Goal: Connect with others: Connect with others

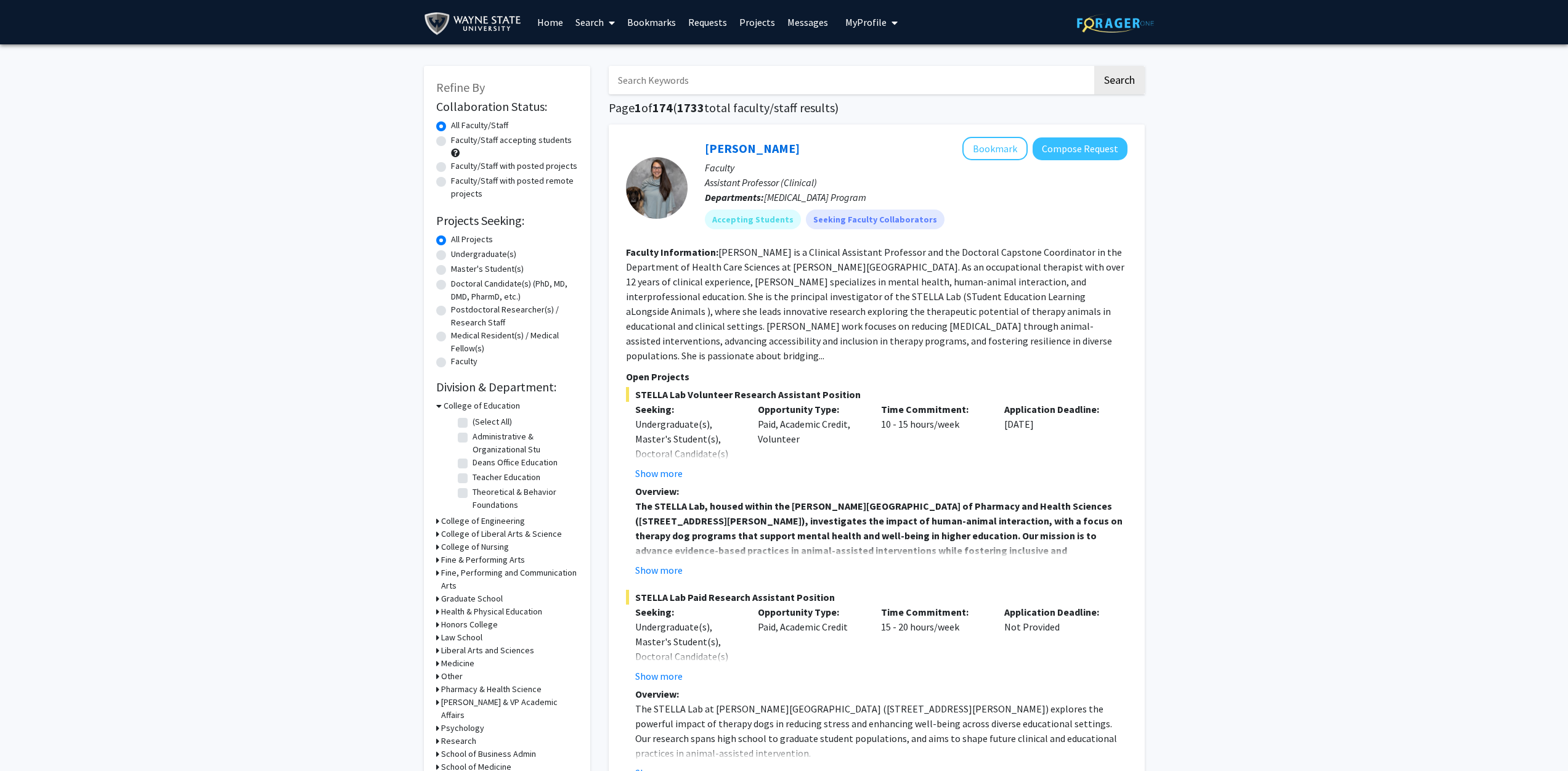
click at [451, 252] on label "Undergraduate(s)" at bounding box center [483, 254] width 65 height 13
click at [451, 252] on input "Undergraduate(s)" at bounding box center [454, 251] width 8 height 8
radio input "true"
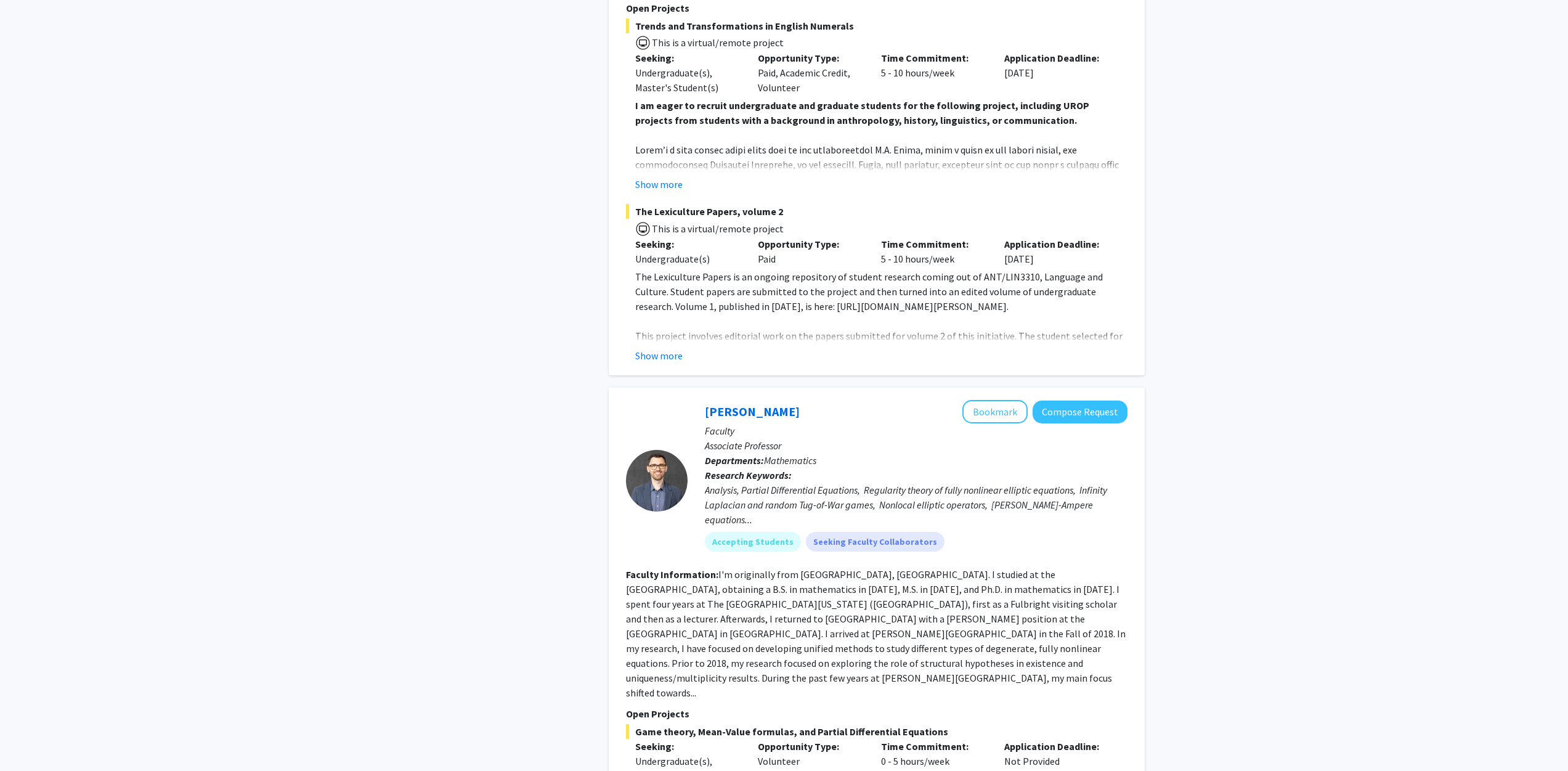
scroll to position [5215, 0]
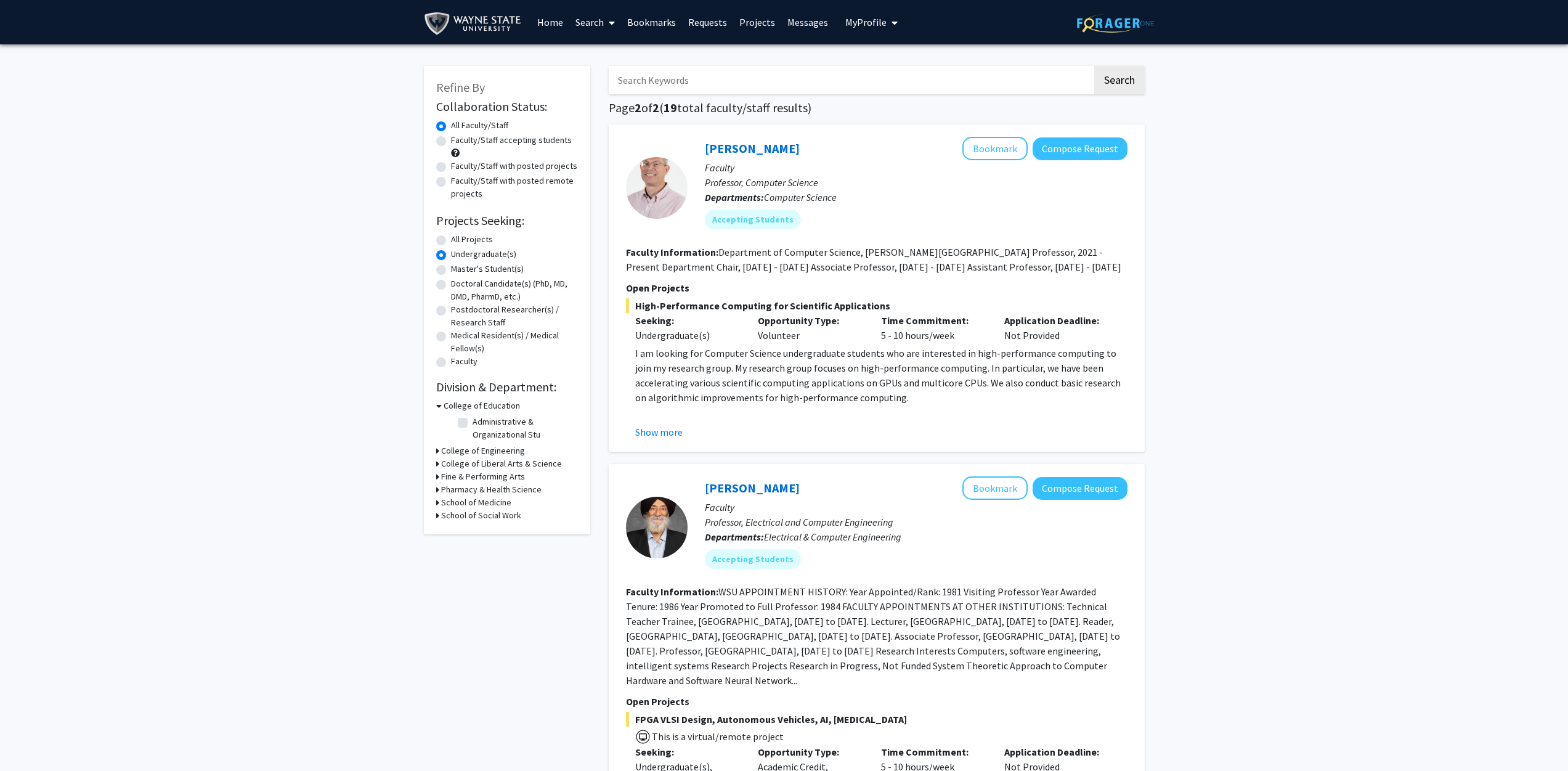
click at [623, 26] on link "Bookmarks" at bounding box center [651, 22] width 61 height 43
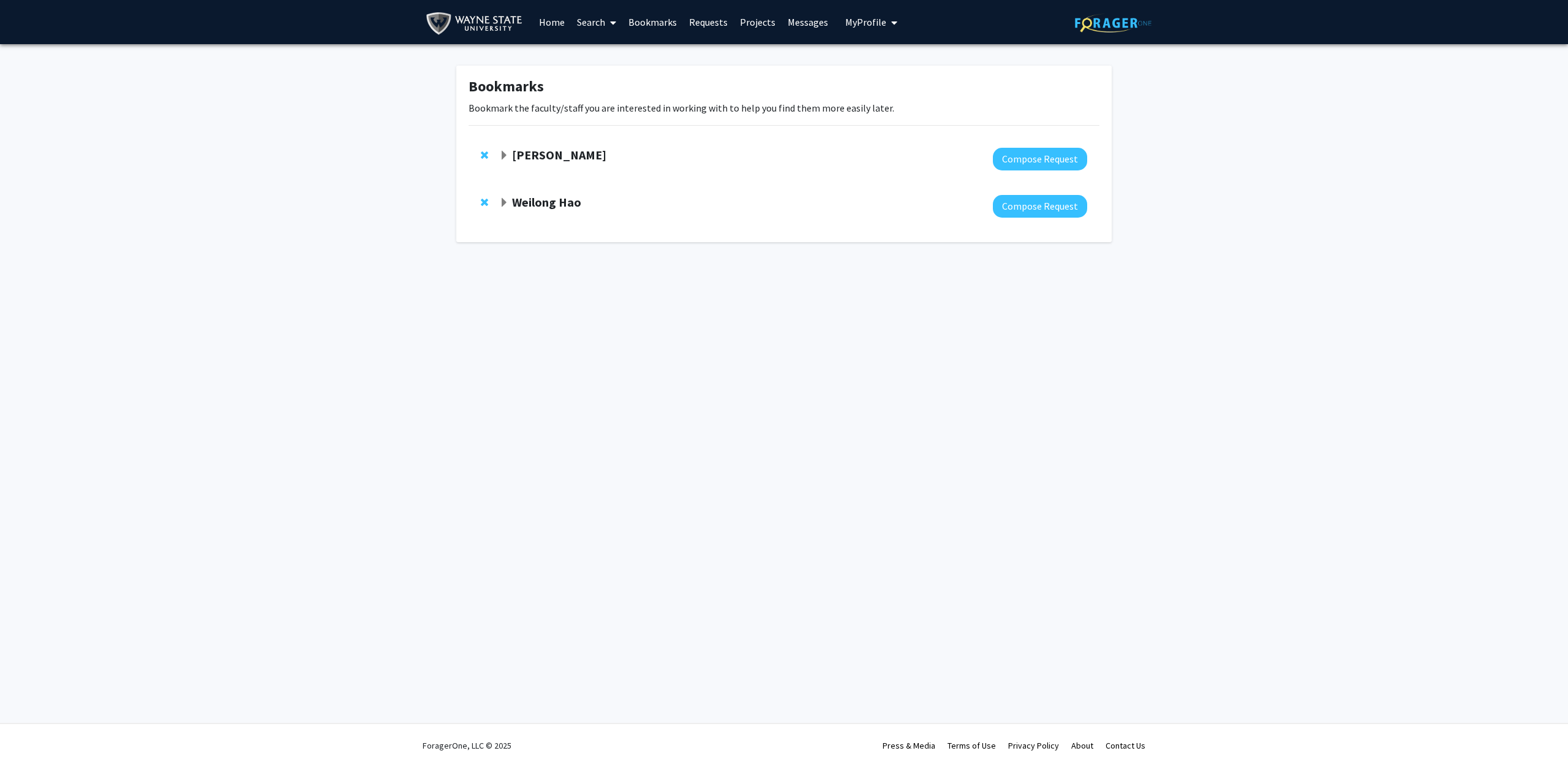
click at [607, 23] on span at bounding box center [611, 22] width 11 height 43
click at [606, 23] on span at bounding box center [611, 22] width 11 height 43
click at [609, 23] on span at bounding box center [611, 22] width 11 height 43
click at [620, 60] on span "Faculty/Staff" at bounding box center [616, 56] width 90 height 25
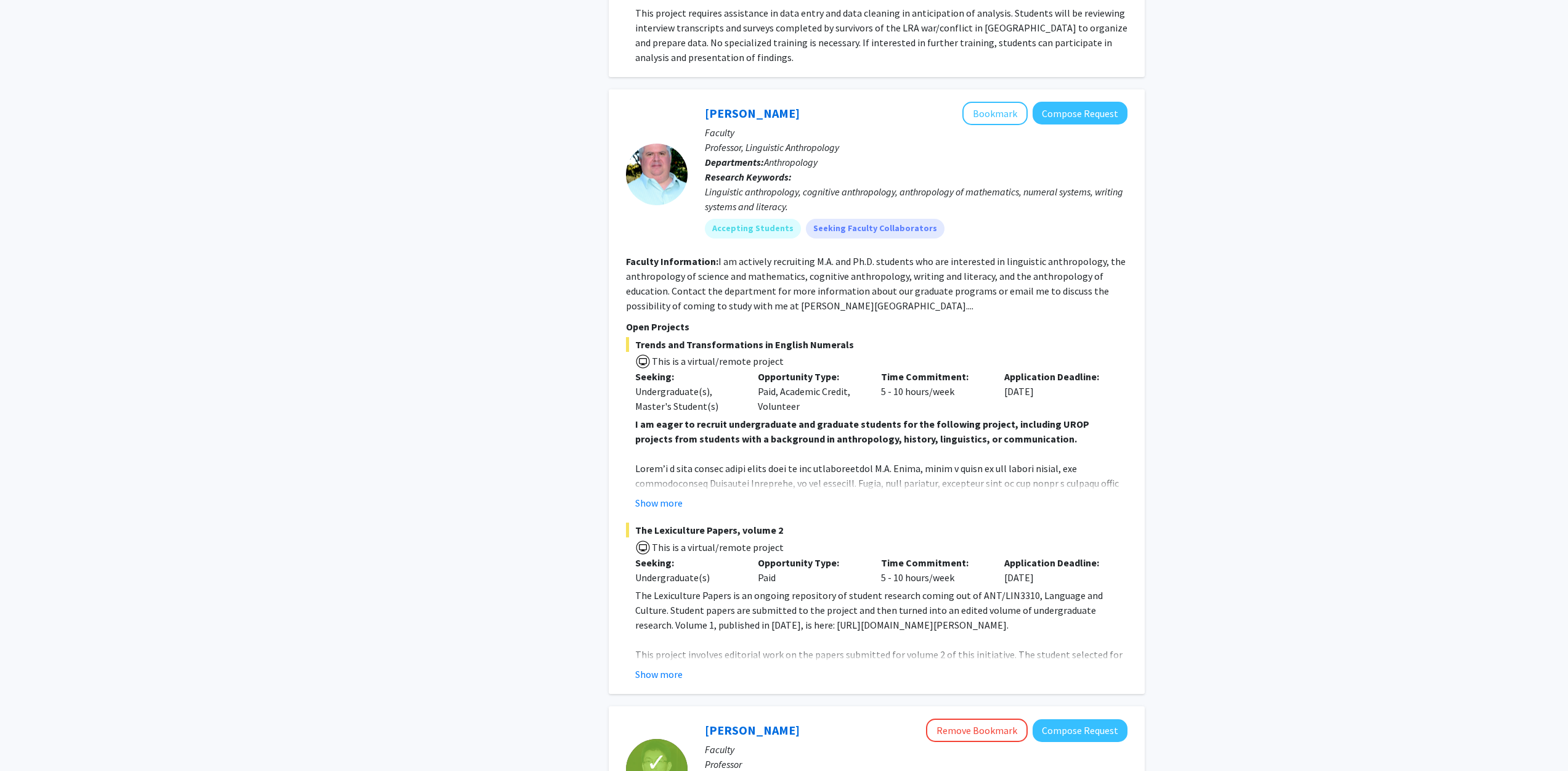
scroll to position [5371, 0]
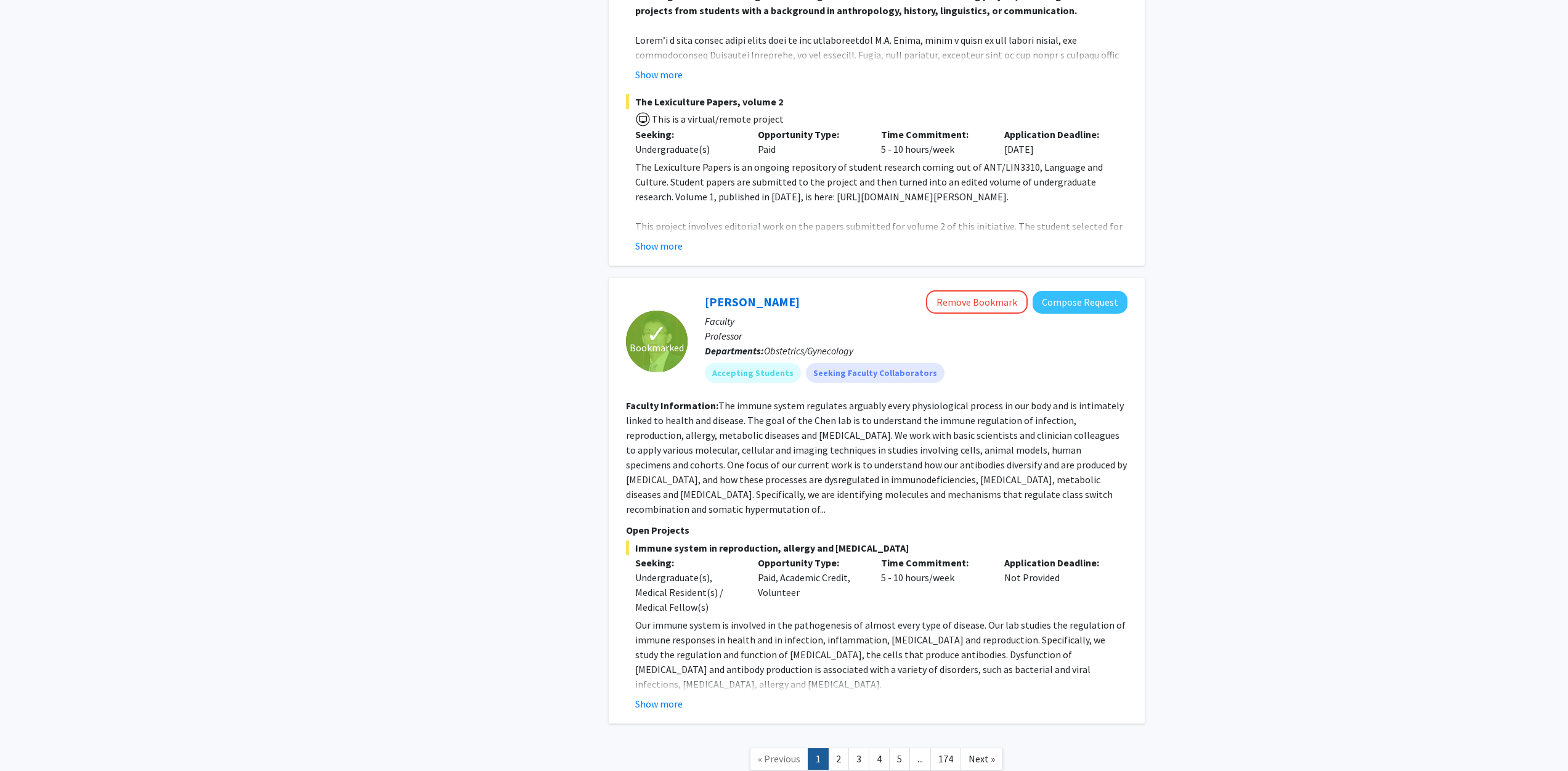
click at [1085, 314] on p "Faculty" at bounding box center [916, 320] width 422 height 15
click at [1085, 290] on button "Compose Request" at bounding box center [1080, 302] width 95 height 23
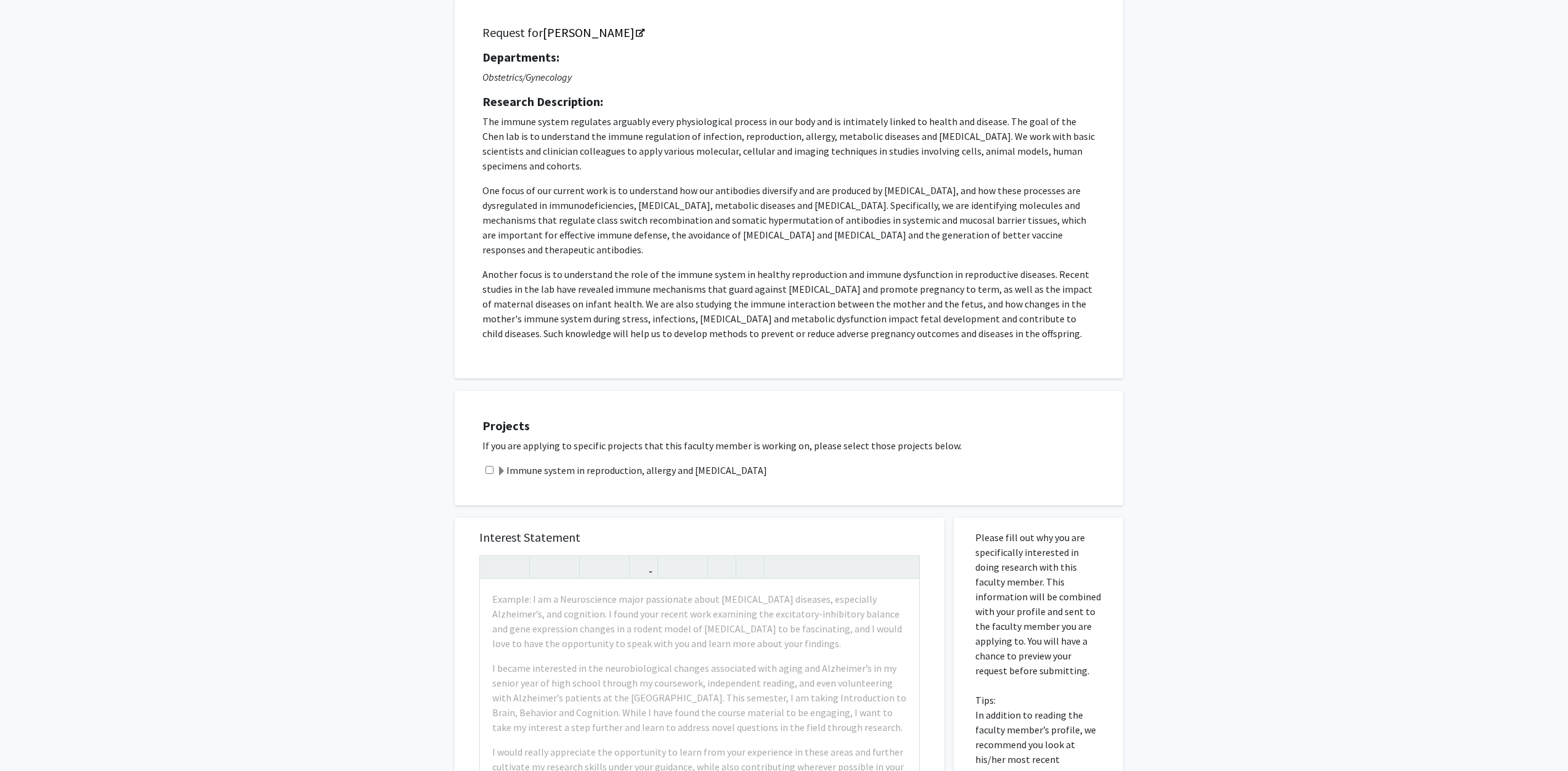
scroll to position [206, 0]
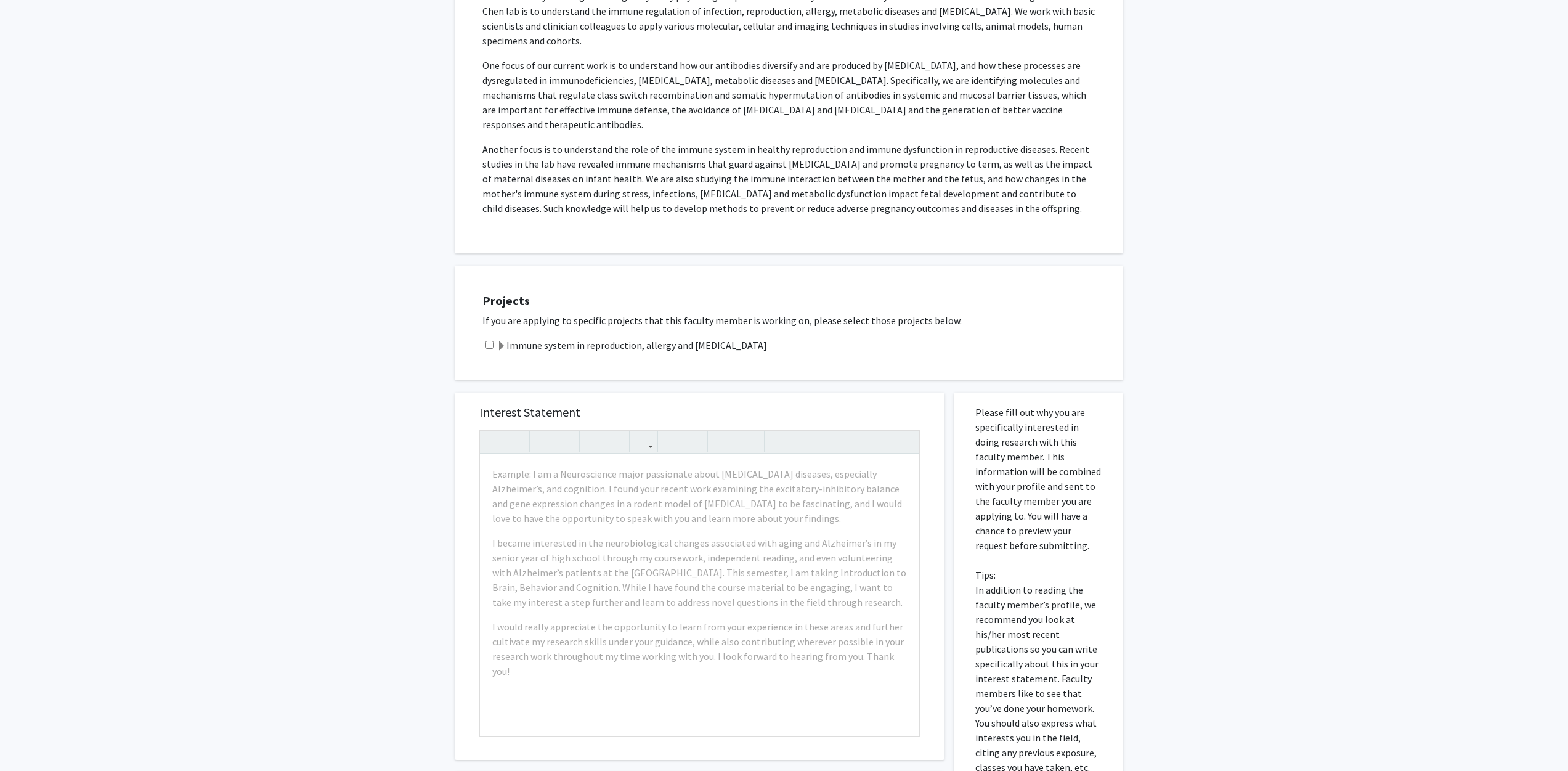
click at [284, 264] on div "All Requests Request for [PERSON_NAME] Request for [PERSON_NAME] Departments: O…" at bounding box center [784, 402] width 1568 height 1126
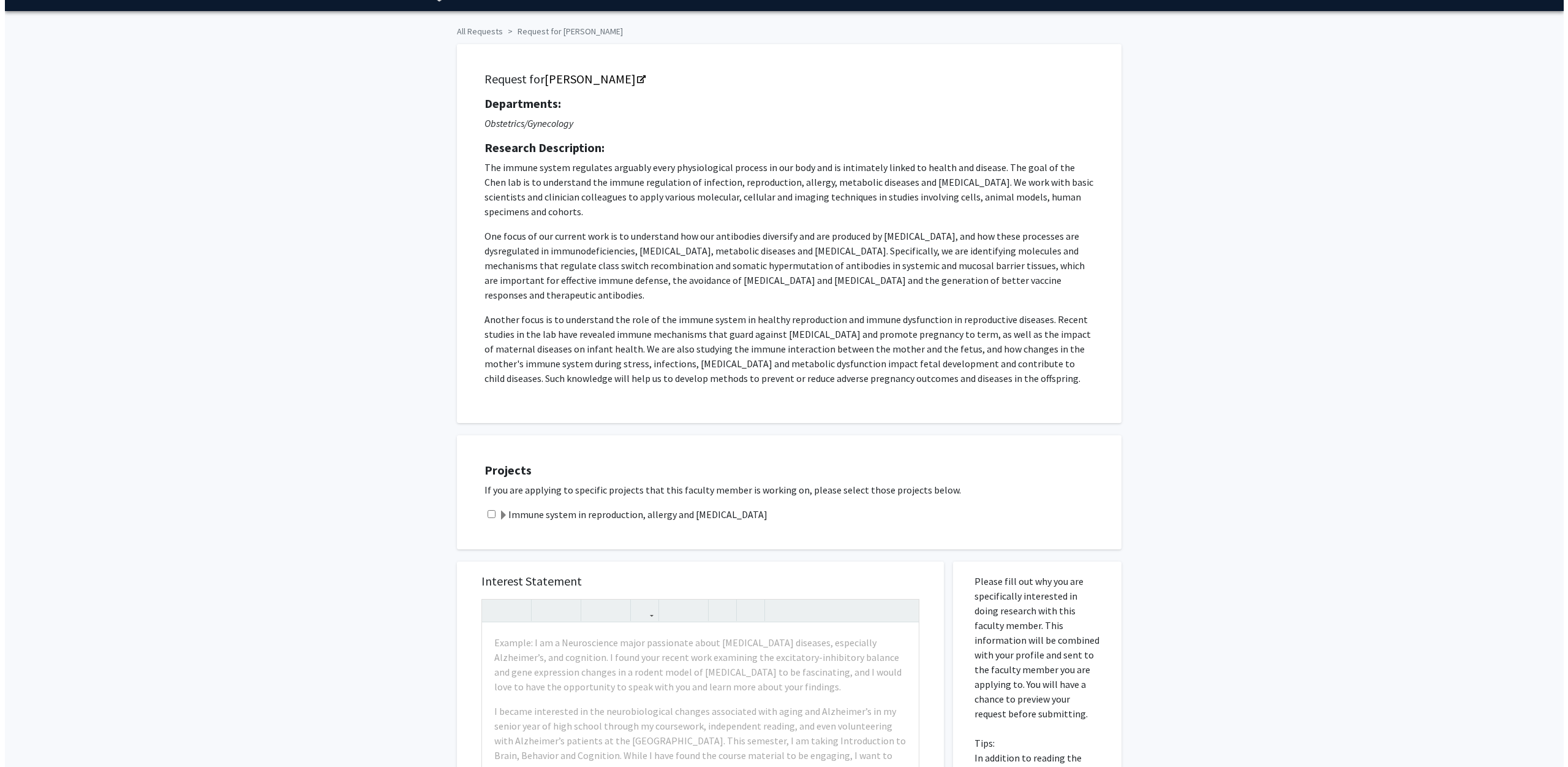
scroll to position [0, 0]
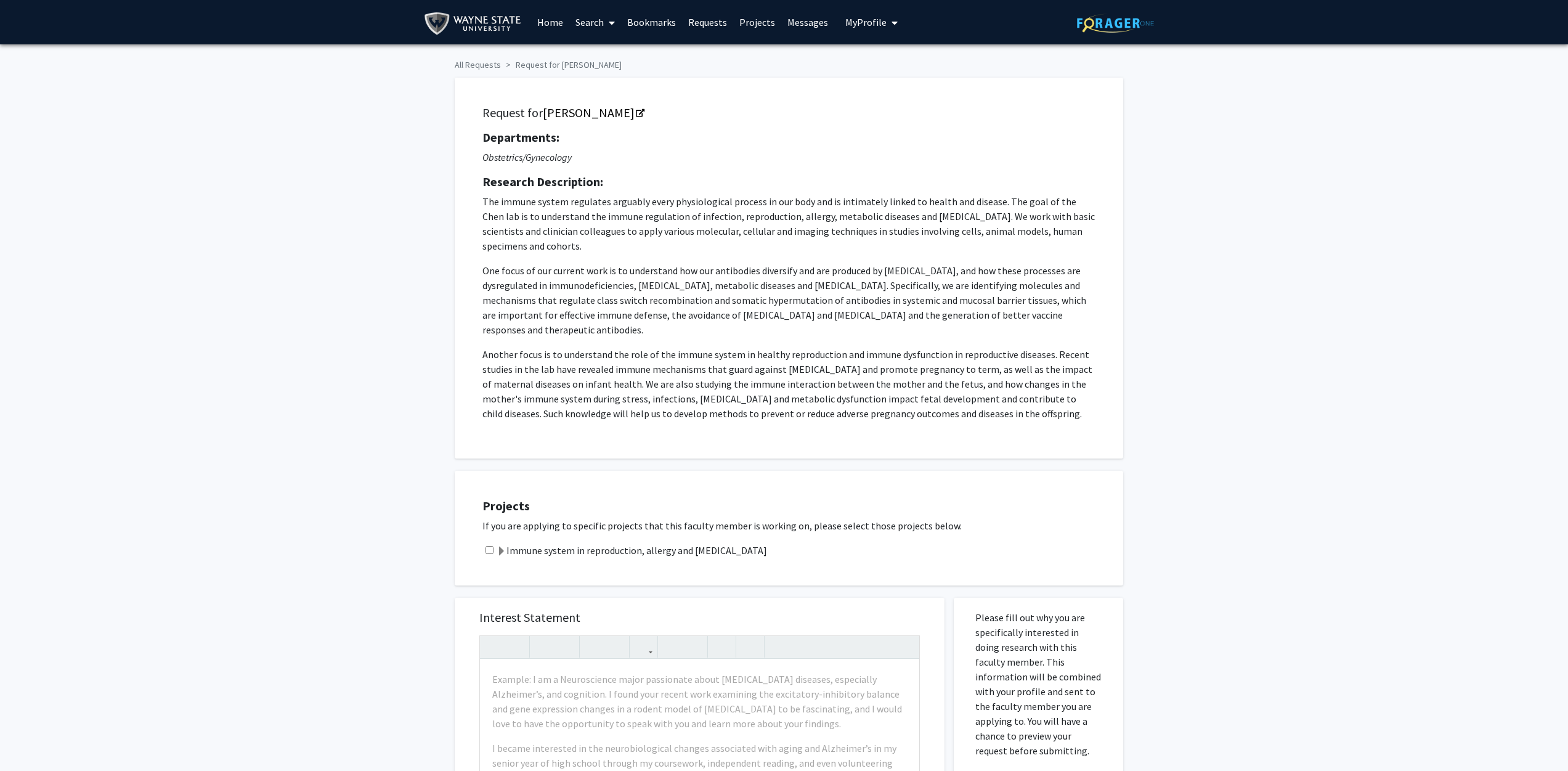
click at [894, 26] on button "My Profile" at bounding box center [871, 22] width 60 height 45
click at [892, 93] on link "Account Settings" at bounding box center [909, 95] width 111 height 15
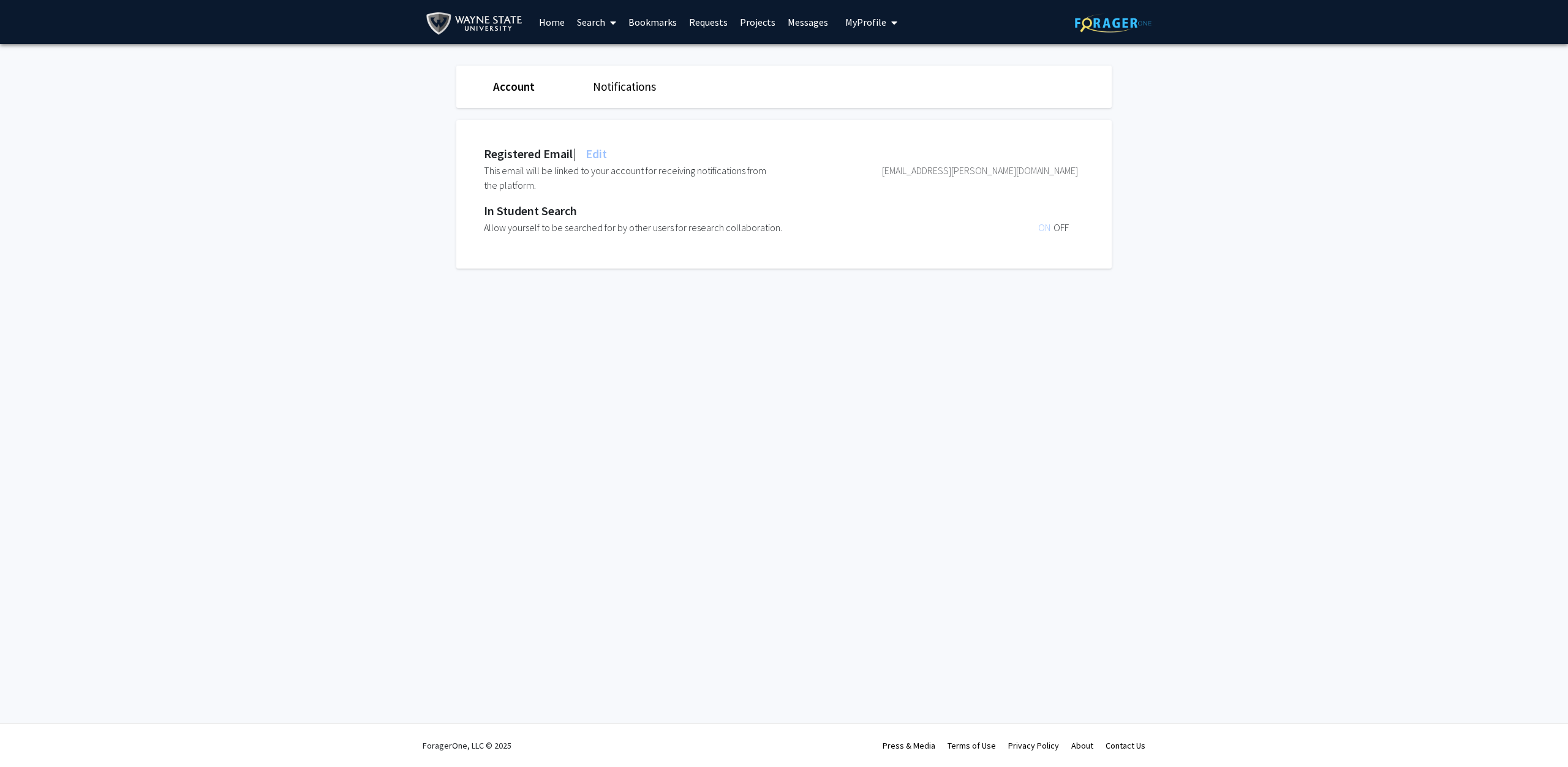
click at [468, 32] on img at bounding box center [477, 24] width 102 height 27
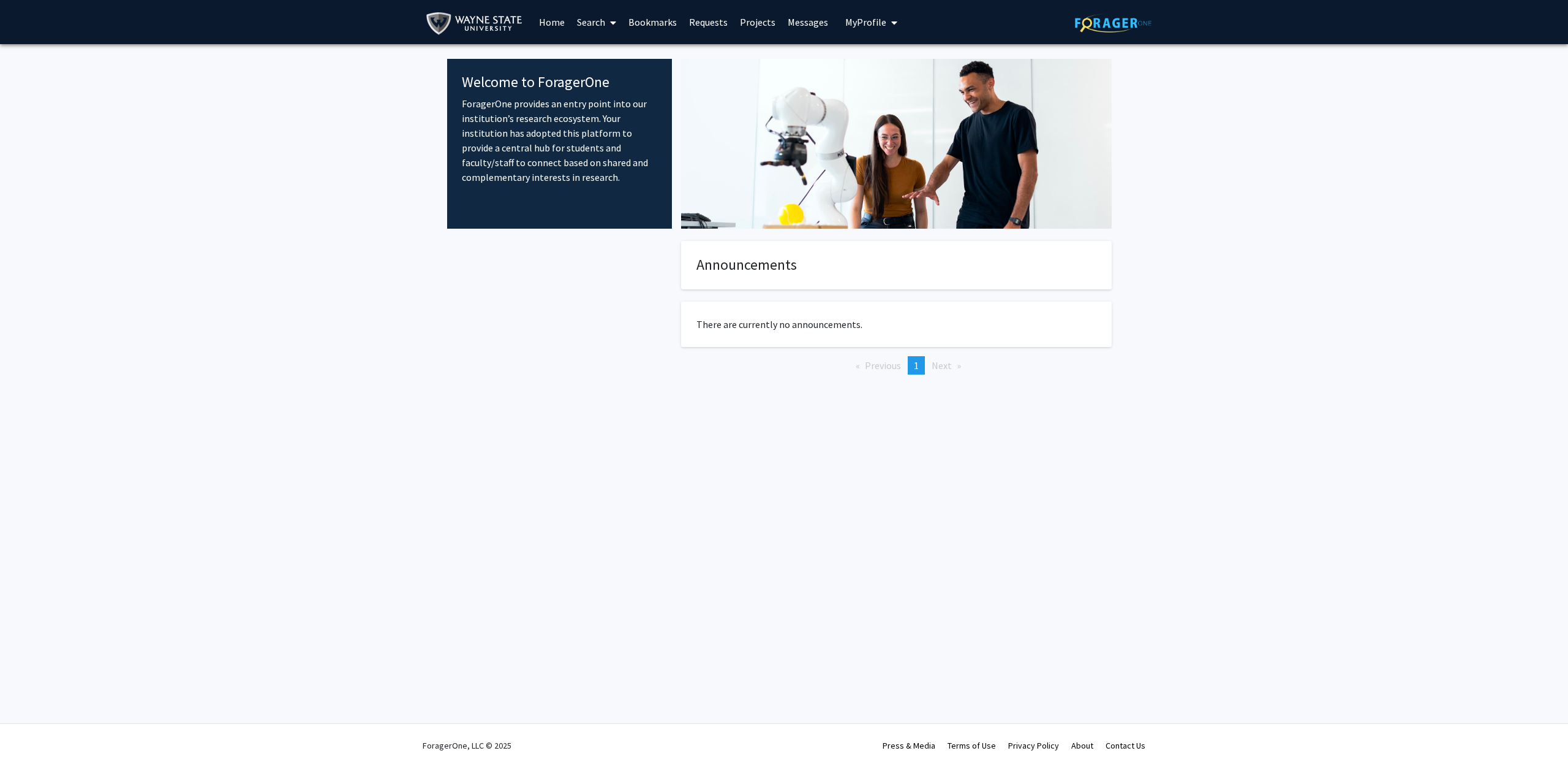
click at [546, 21] on link "Home" at bounding box center [552, 22] width 38 height 43
click at [538, 25] on link "Home" at bounding box center [552, 22] width 38 height 43
click at [547, 21] on link "Home" at bounding box center [552, 22] width 38 height 43
drag, startPoint x: 591, startPoint y: 16, endPoint x: 604, endPoint y: 19, distance: 13.3
click at [592, 16] on link "Search" at bounding box center [596, 22] width 51 height 43
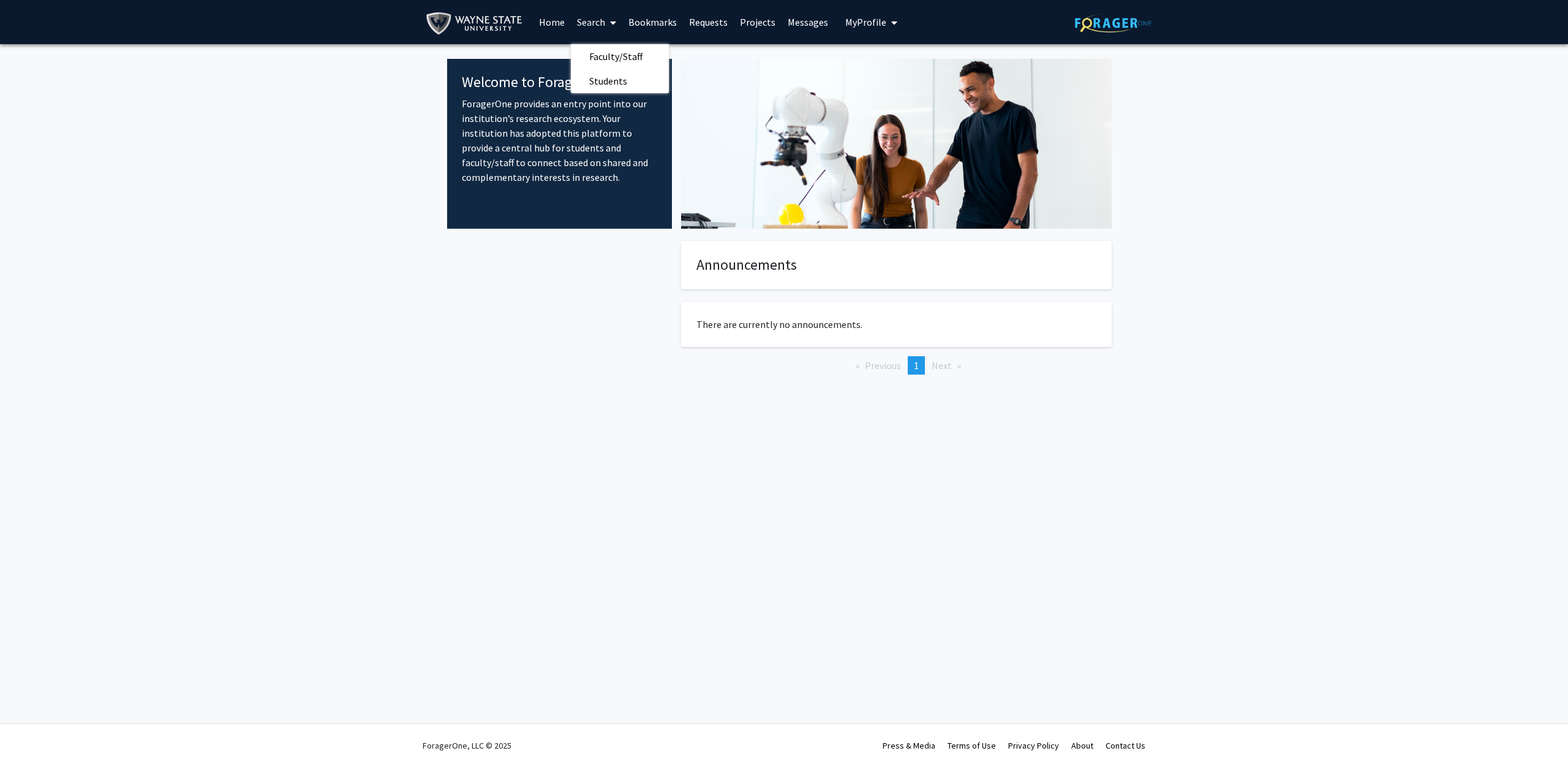
click at [640, 21] on link "Bookmarks" at bounding box center [652, 22] width 60 height 43
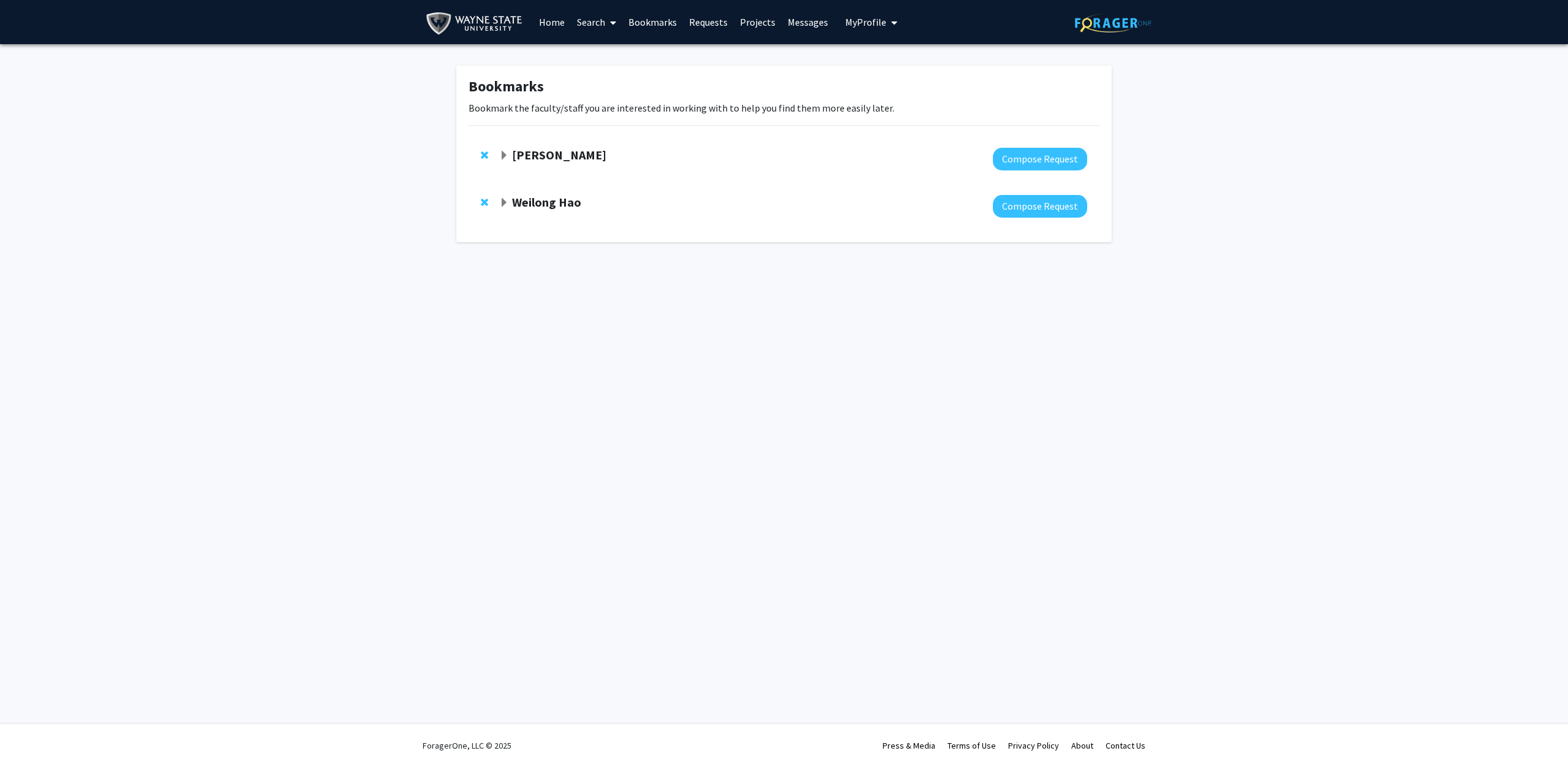
click at [704, 17] on link "Requests" at bounding box center [709, 22] width 51 height 43
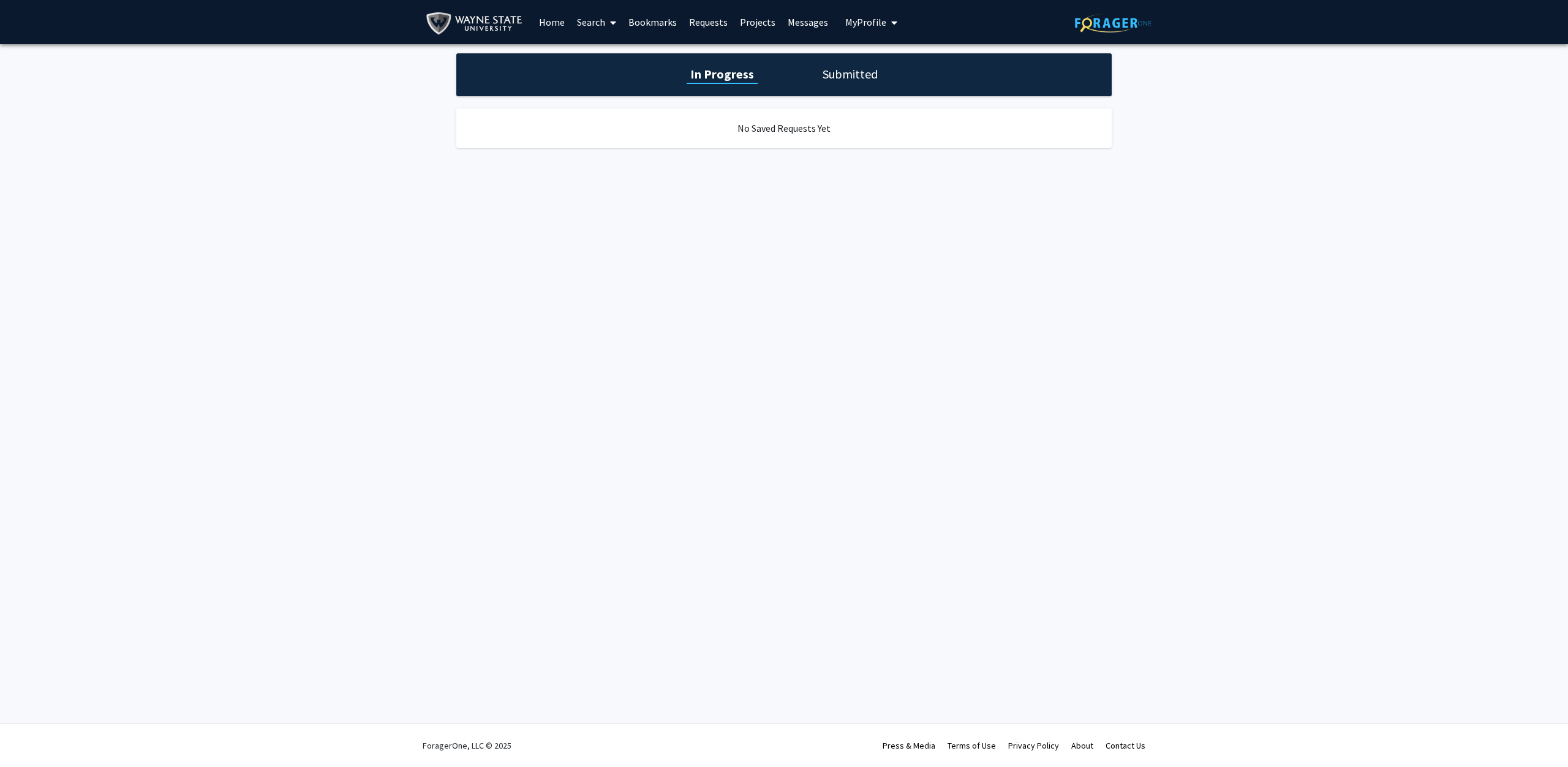
click at [754, 21] on link "Projects" at bounding box center [758, 22] width 48 height 43
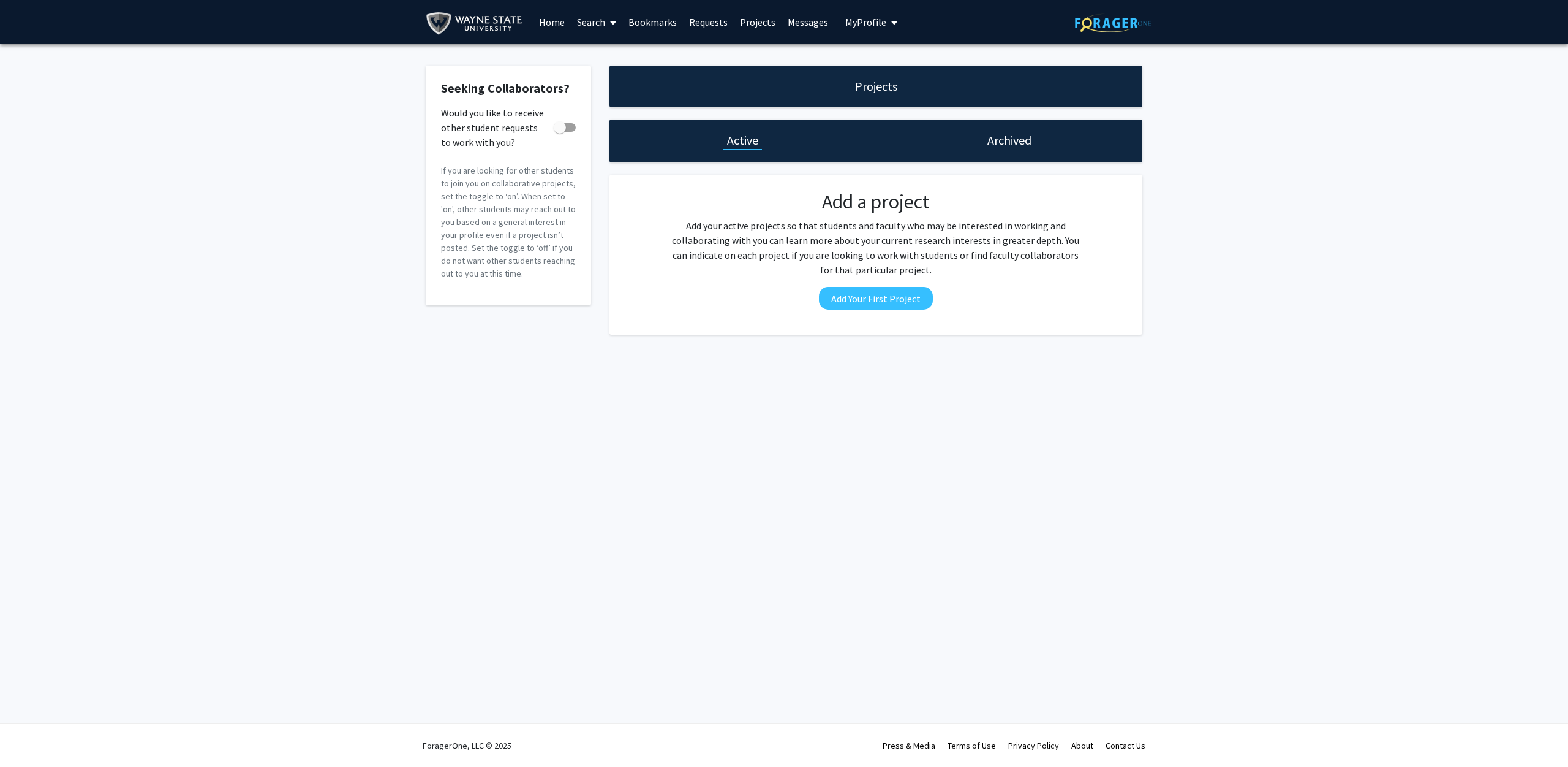
click at [801, 27] on link "Messages" at bounding box center [808, 22] width 53 height 43
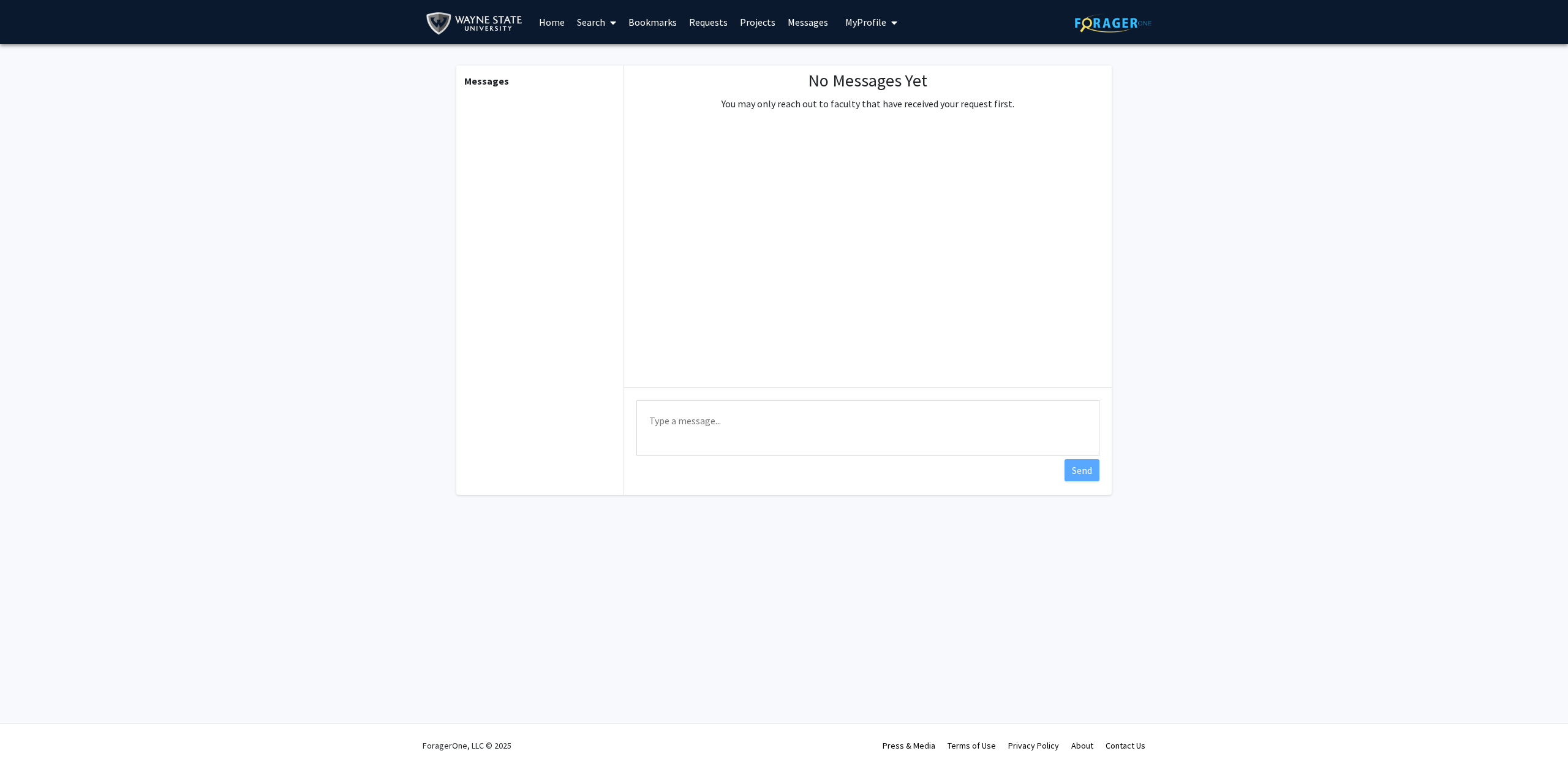
click at [874, 19] on span "My Profile" at bounding box center [866, 22] width 41 height 12
click at [874, 20] on span "My Profile" at bounding box center [866, 22] width 41 height 12
click at [821, 29] on link "Messages" at bounding box center [808, 22] width 53 height 43
click at [582, 14] on link "Search" at bounding box center [596, 22] width 51 height 43
click at [646, 11] on link "Bookmarks" at bounding box center [652, 22] width 60 height 43
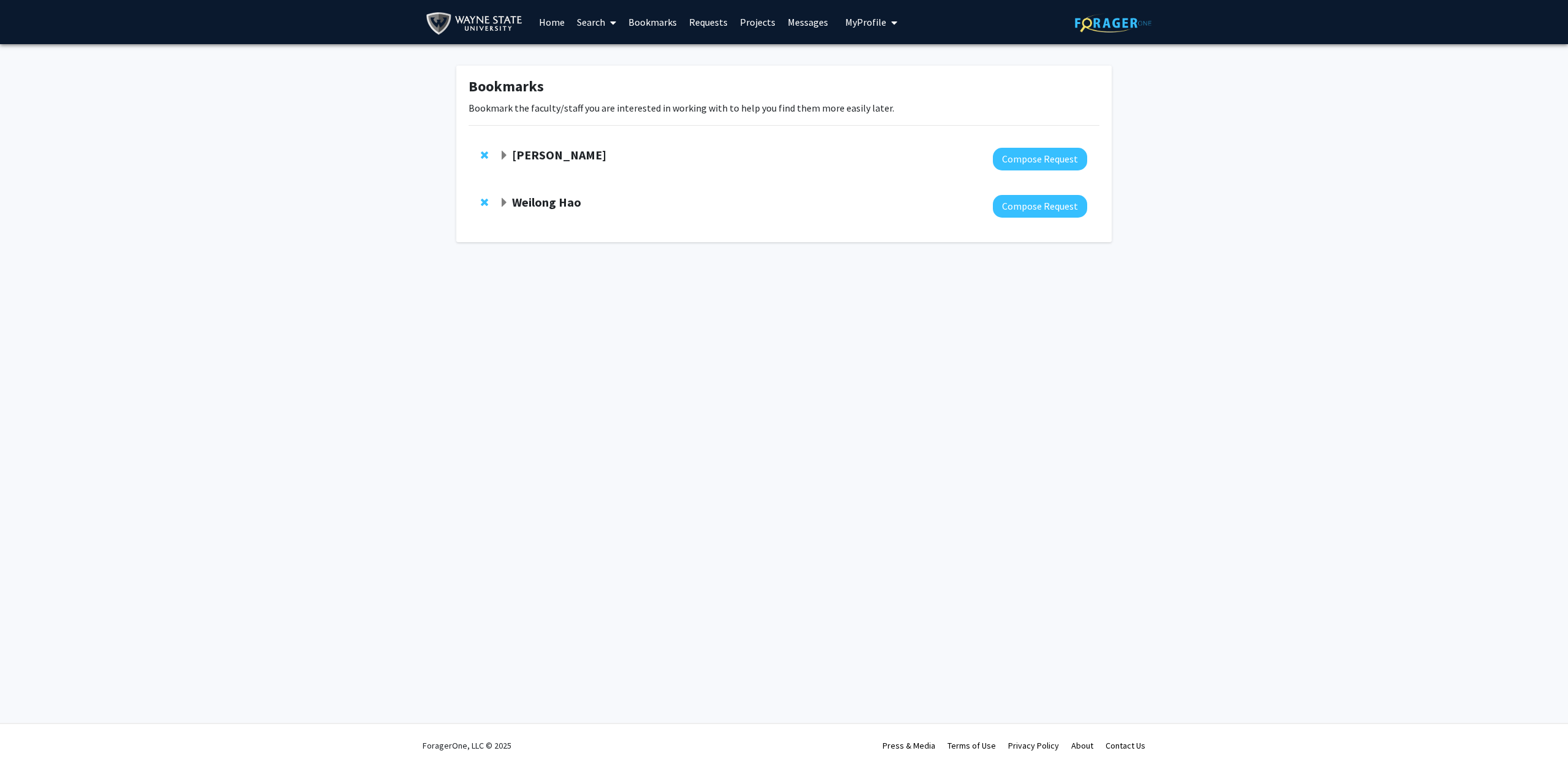
click at [503, 156] on span "Expand Kang Chen Bookmark" at bounding box center [504, 156] width 10 height 10
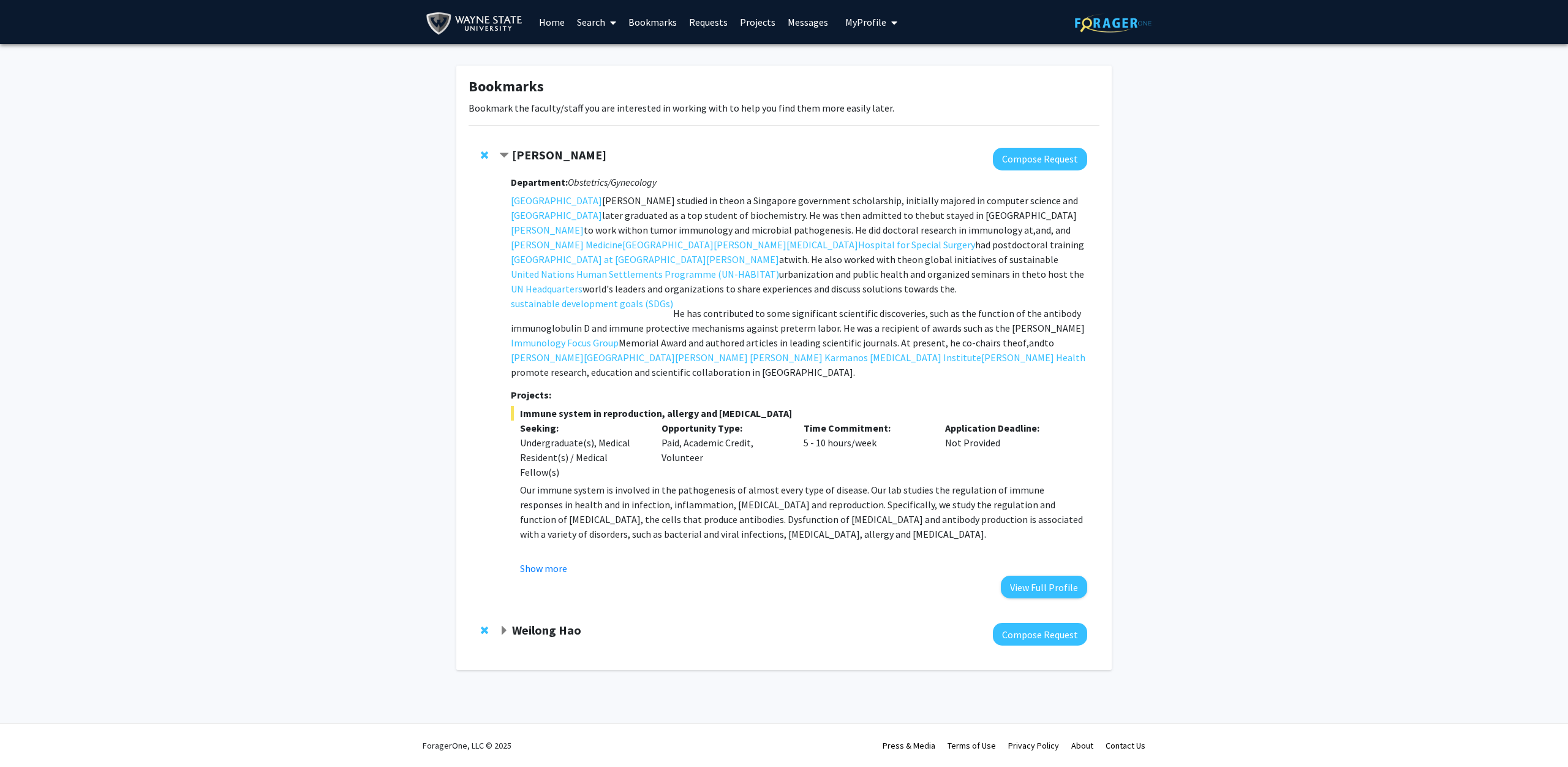
click at [508, 155] on span "Contract Kang Chen Bookmark" at bounding box center [504, 156] width 10 height 10
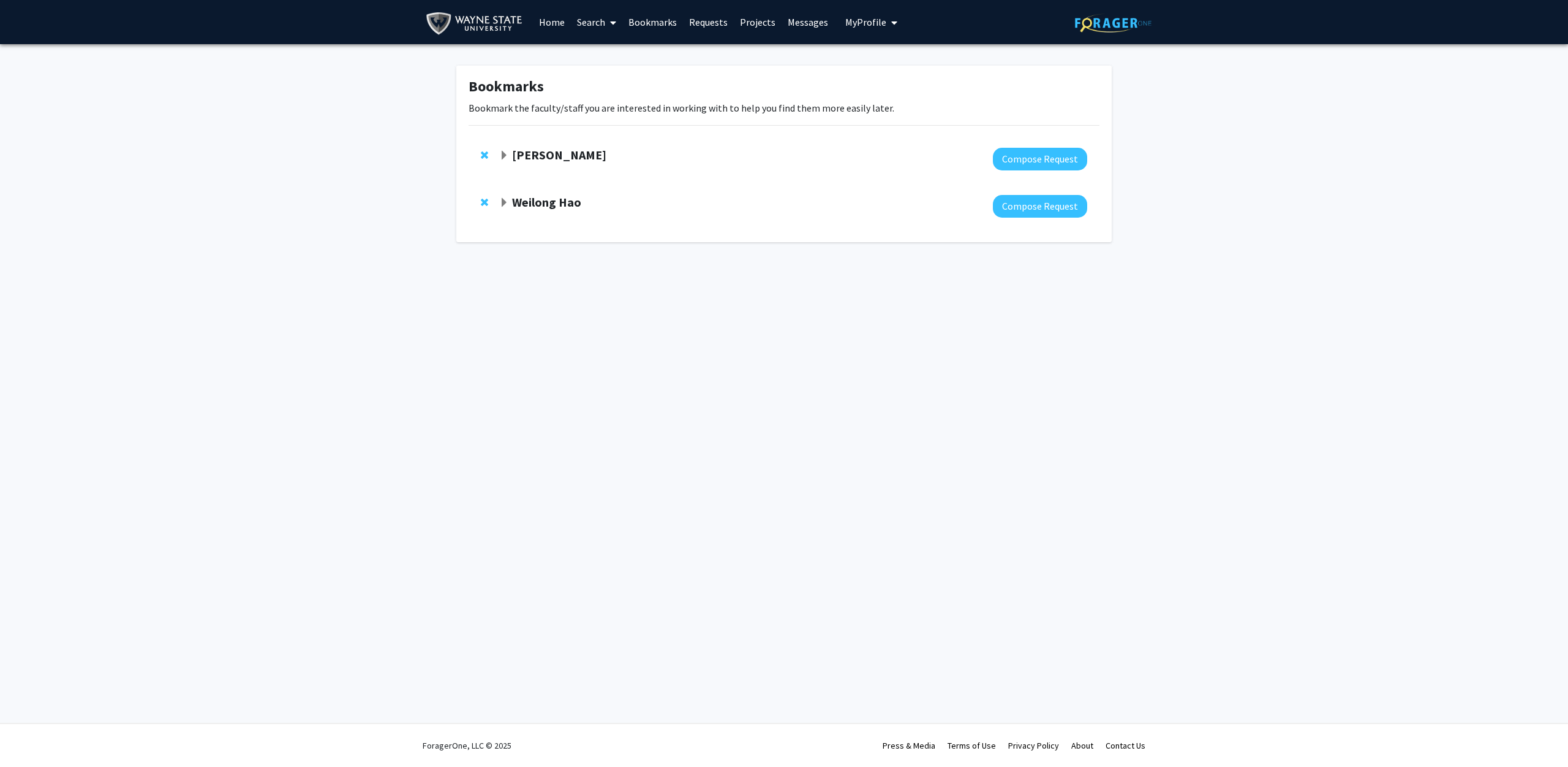
click at [498, 206] on div "Weilong Hao Compose Request" at bounding box center [784, 205] width 631 height 47
click at [501, 207] on span "Expand Weilong Hao Bookmark" at bounding box center [504, 203] width 10 height 10
